Goal: Task Accomplishment & Management: Use online tool/utility

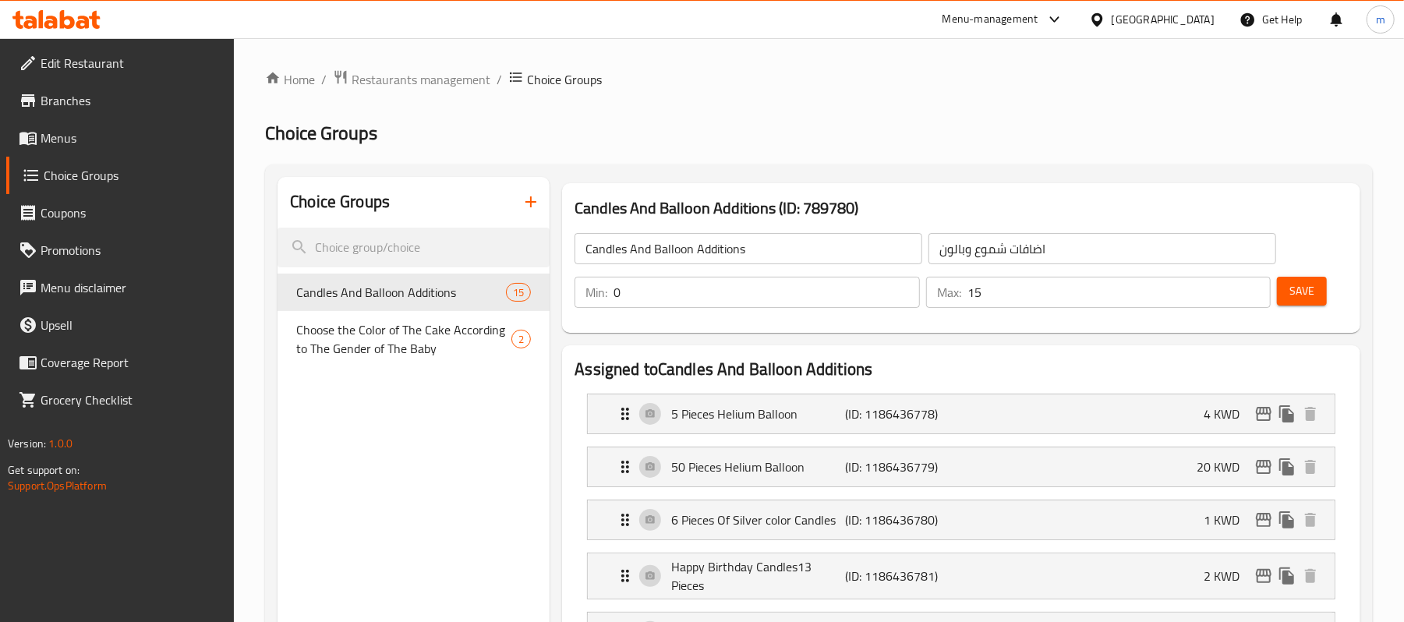
click at [1052, 16] on div at bounding box center [1100, 19] width 23 height 17
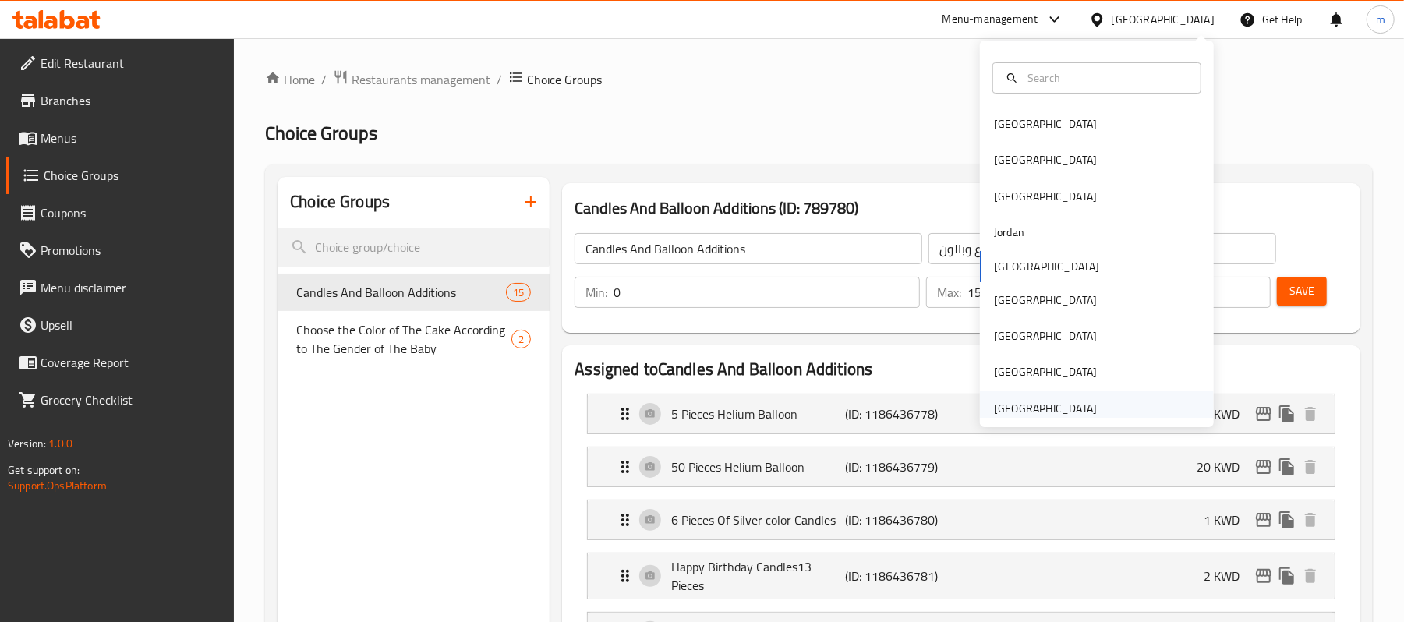
click at [1027, 402] on div "[GEOGRAPHIC_DATA]" at bounding box center [1045, 408] width 103 height 17
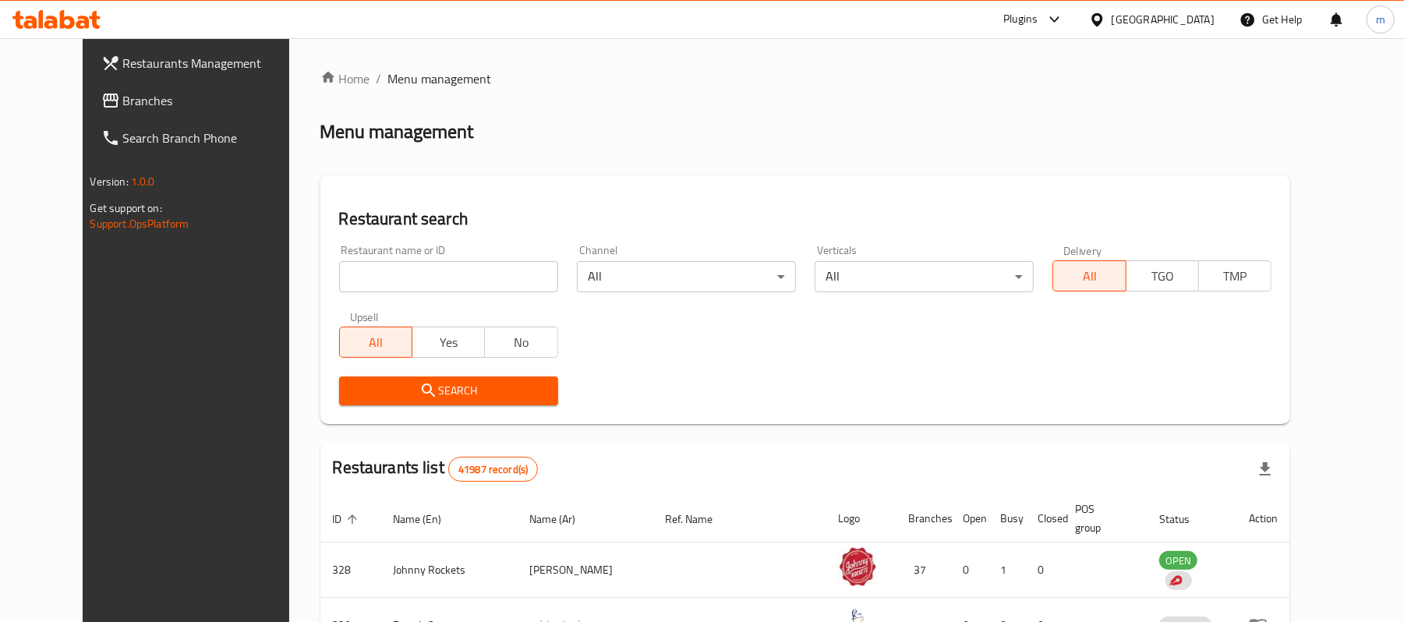
click at [144, 104] on span "Branches" at bounding box center [214, 100] width 182 height 19
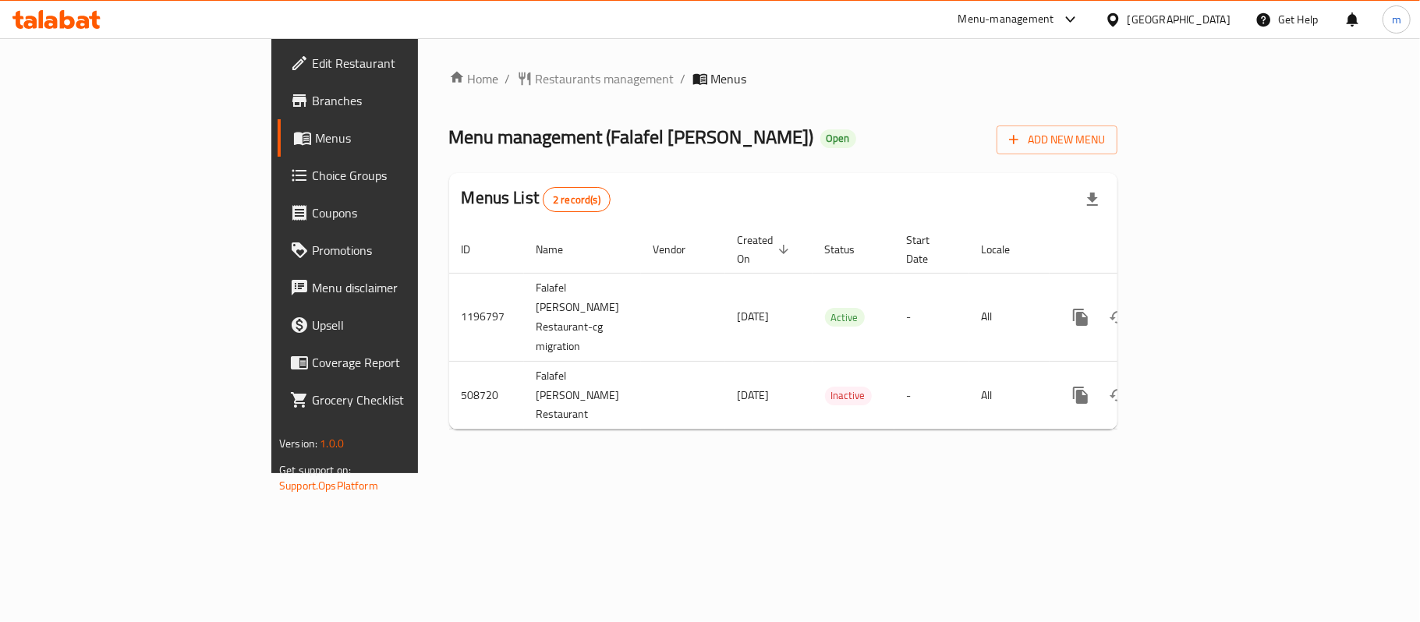
click at [312, 166] on span "Choice Groups" at bounding box center [404, 175] width 184 height 19
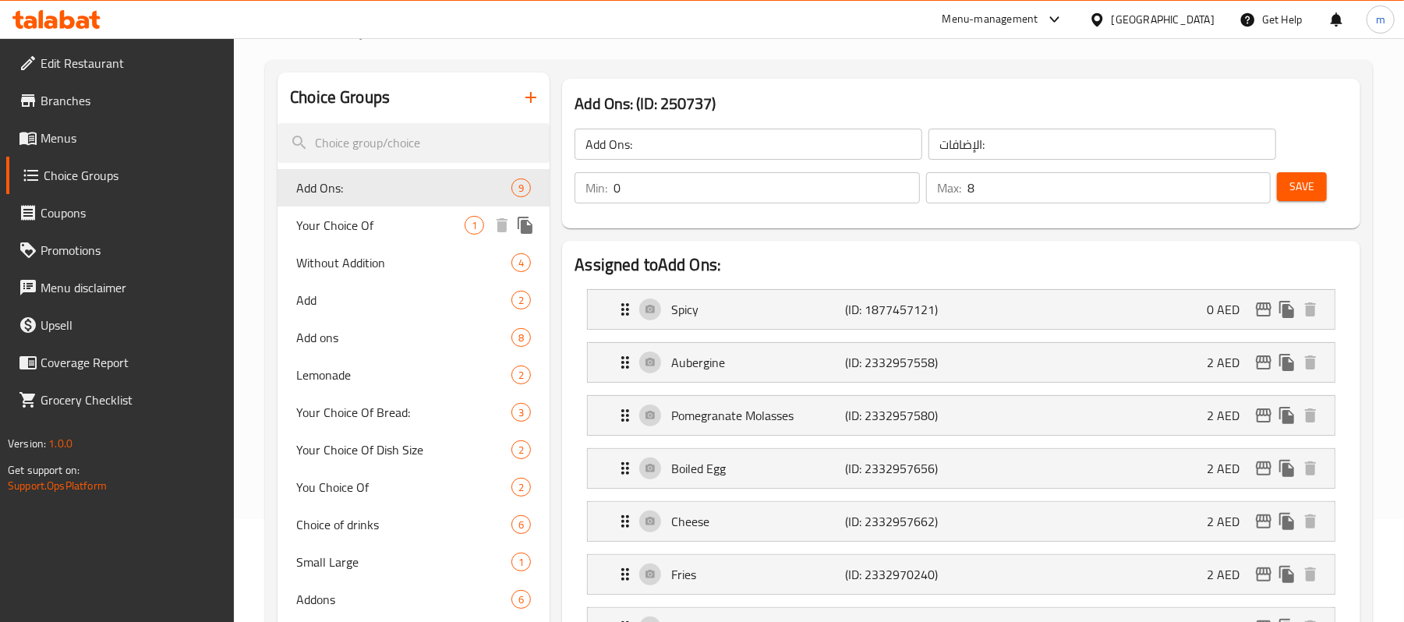
scroll to position [104, 0]
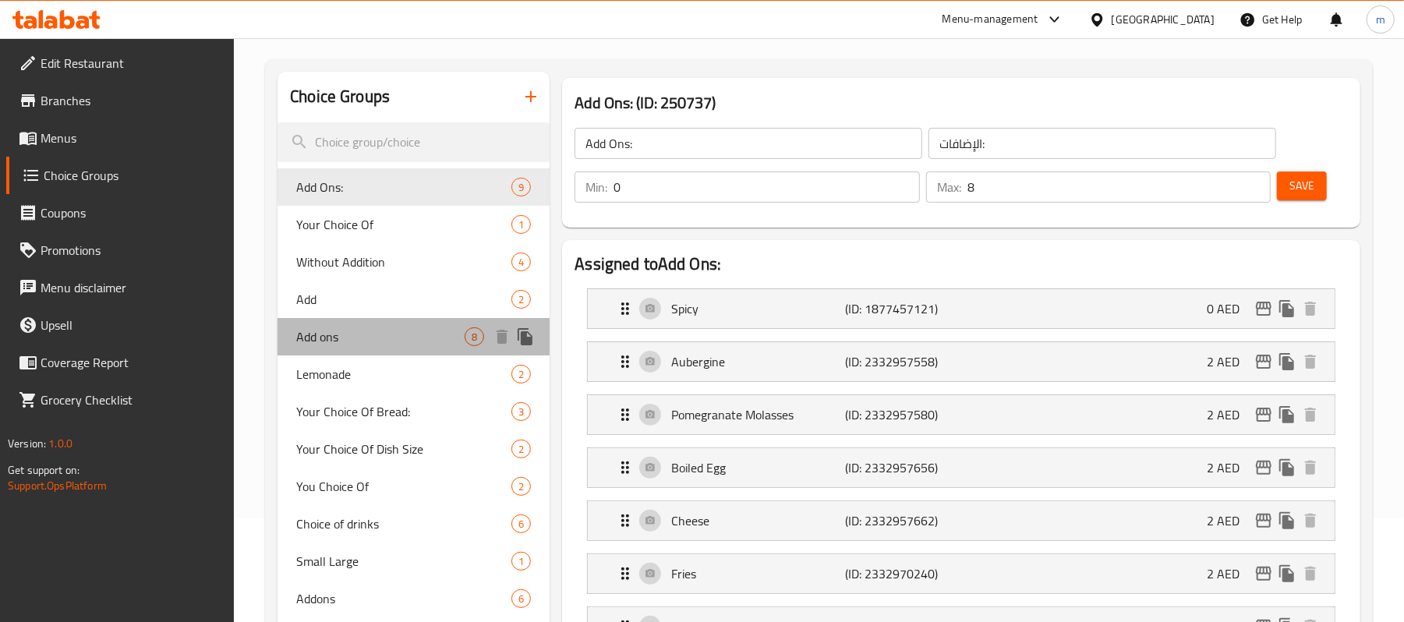
click at [332, 341] on span "Add ons" at bounding box center [380, 336] width 168 height 19
type input "Add ons"
type input "اضافة"
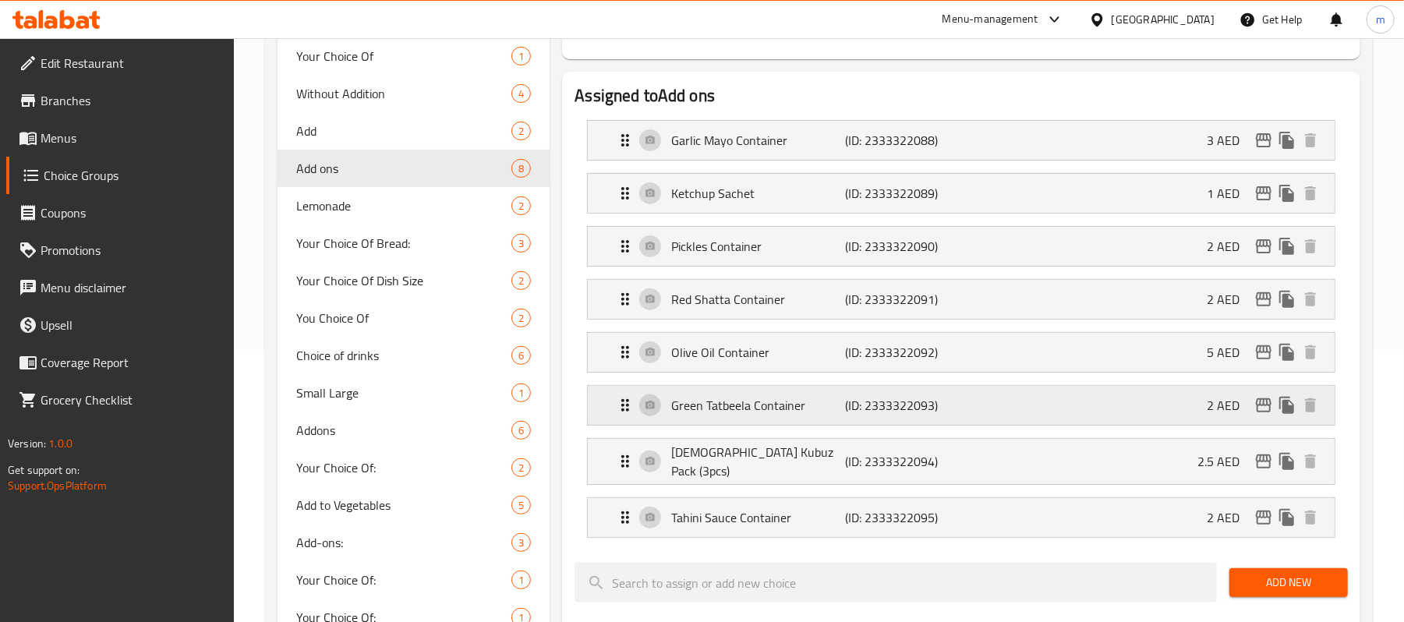
scroll to position [312, 0]
